Goal: Task Accomplishment & Management: Use online tool/utility

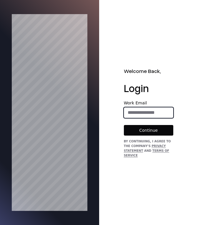
click at [138, 115] on input "email" at bounding box center [148, 113] width 49 height 12
type input "**********"
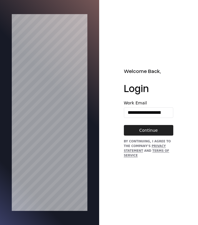
click at [142, 130] on button "Continue" at bounding box center [148, 130] width 49 height 11
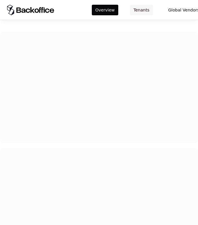
click at [137, 6] on button "Tenants" at bounding box center [141, 10] width 23 height 11
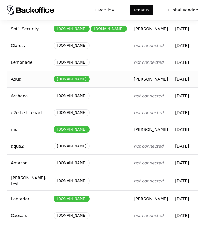
scroll to position [105, 0]
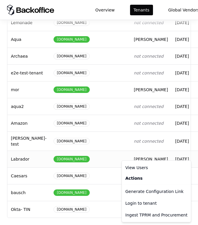
click at [181, 156] on html "Overview Tenants Global Vendors Actions Tenants Add Tenant Tenant name Domain A…" at bounding box center [99, 112] width 198 height 225
click at [153, 204] on div "Login to tenant" at bounding box center [156, 203] width 67 height 12
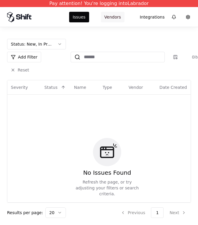
click at [110, 19] on button "Vendors" at bounding box center [113, 17] width 24 height 11
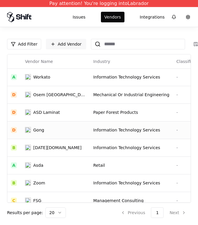
scroll to position [18, 1]
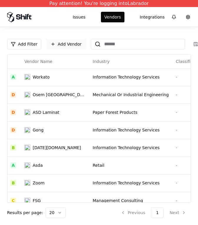
click at [65, 42] on link "Add Vendor" at bounding box center [66, 44] width 40 height 11
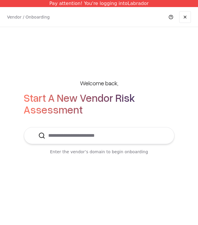
click at [104, 134] on input "text" at bounding box center [102, 135] width 115 height 16
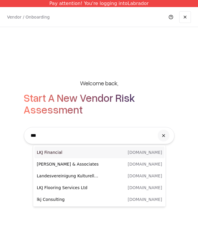
click at [79, 151] on p "LKJ Financial" at bounding box center [68, 153] width 63 height 6
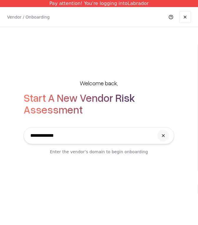
click at [99, 133] on input "**********" at bounding box center [90, 135] width 127 height 16
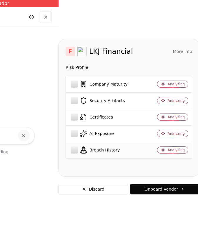
scroll to position [0, 141]
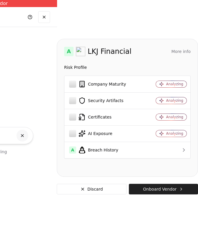
type input "**********"
click at [153, 191] on button "Onboard Vendor" at bounding box center [163, 189] width 69 height 11
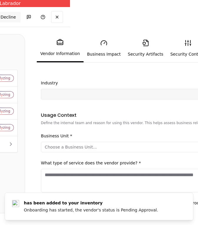
scroll to position [148, 0]
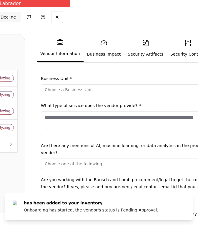
click at [119, 89] on button "Choose a Business Unit..." at bounding box center [140, 89] width 198 height 11
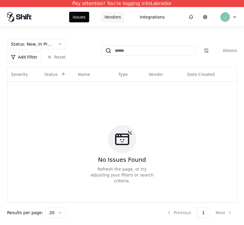
click at [112, 17] on button "Vendors" at bounding box center [113, 17] width 24 height 11
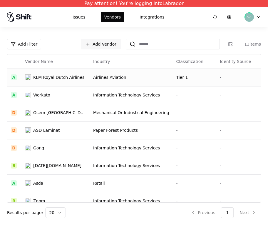
click at [173, 81] on td "Tier 1" at bounding box center [195, 78] width 44 height 18
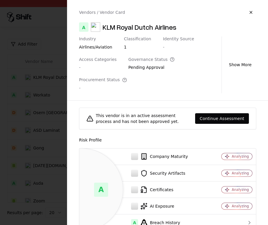
click at [23, 108] on div at bounding box center [134, 112] width 268 height 225
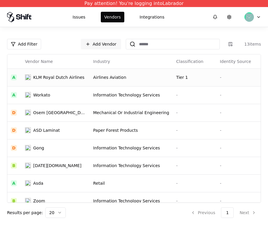
click at [79, 77] on div "KLM Royal Dutch Airlines" at bounding box center [58, 77] width 51 height 6
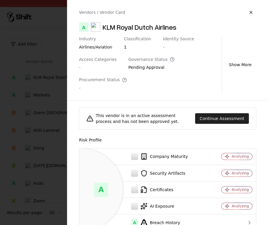
click at [203, 119] on button "Continue Assessment" at bounding box center [222, 118] width 54 height 11
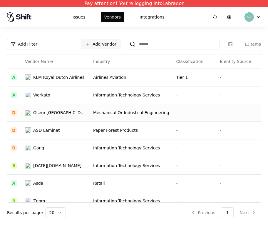
click at [184, 106] on td "-" at bounding box center [195, 113] width 44 height 18
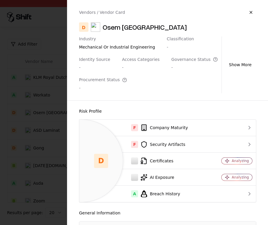
click at [54, 139] on div at bounding box center [134, 112] width 268 height 225
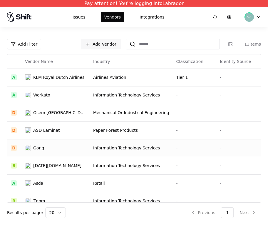
click at [74, 146] on div "Gong" at bounding box center [55, 148] width 61 height 6
